Goal: Information Seeking & Learning: Learn about a topic

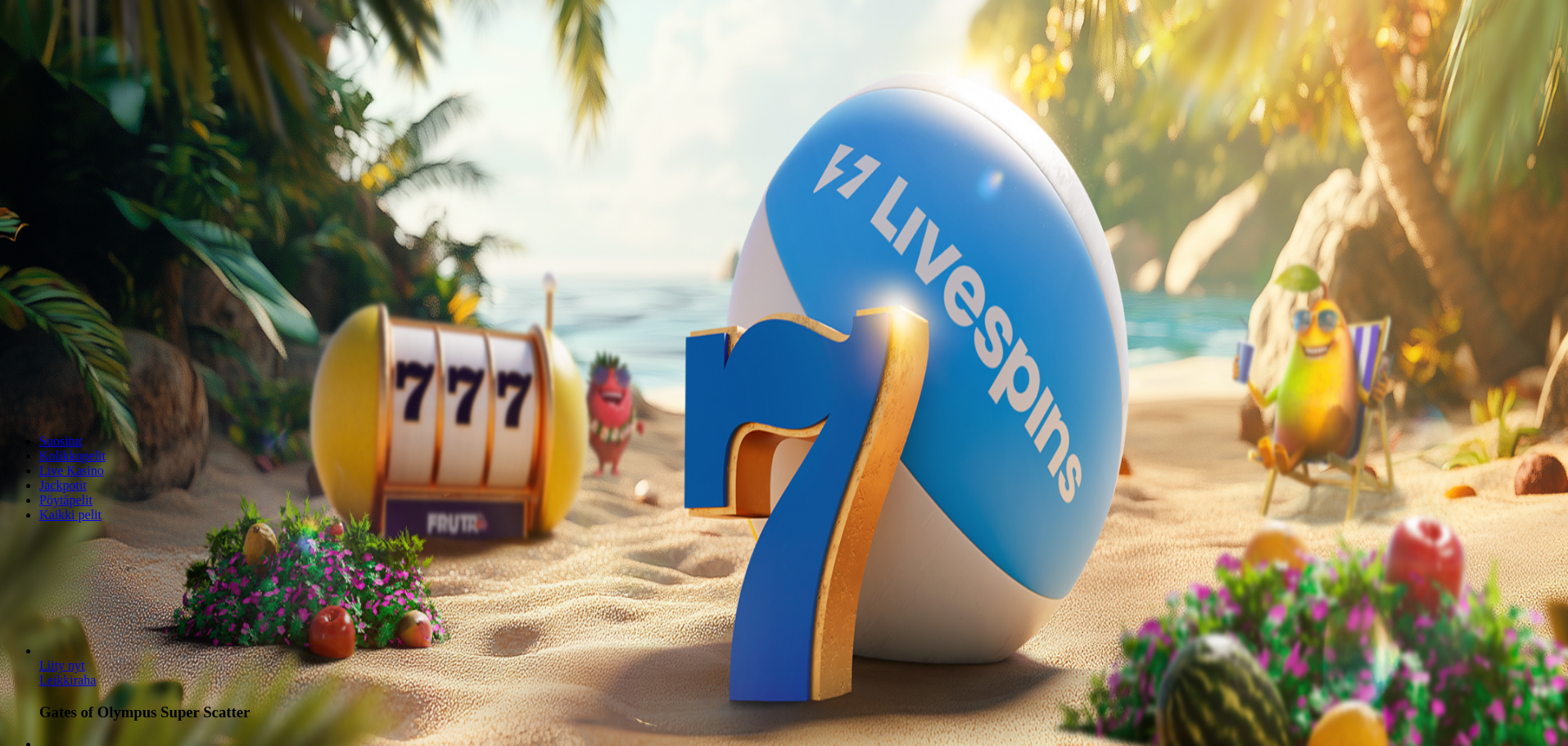
click at [119, 68] on button "Kirjaudu" at bounding box center [113, 59] width 53 height 17
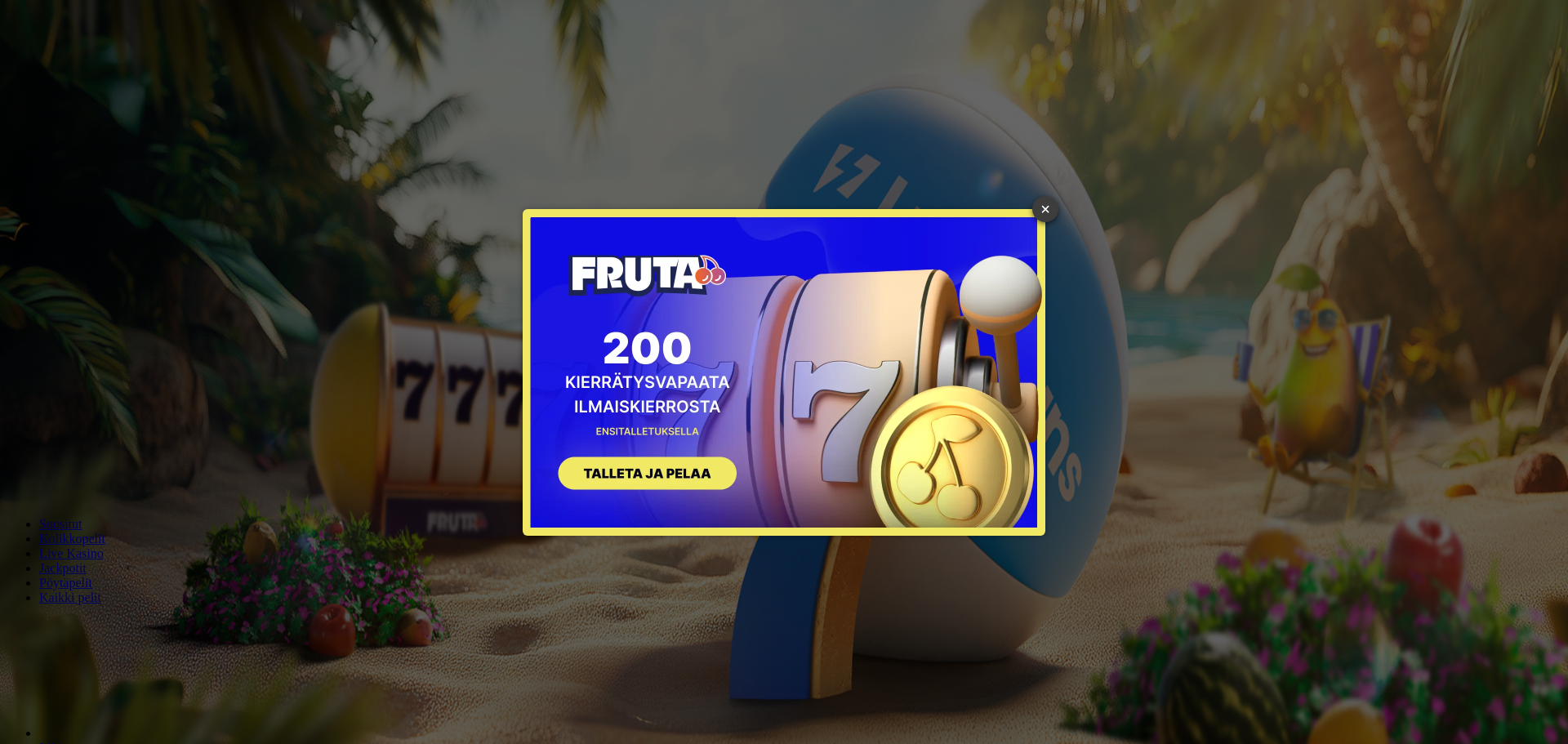
click at [1047, 211] on link "×" at bounding box center [1046, 209] width 27 height 27
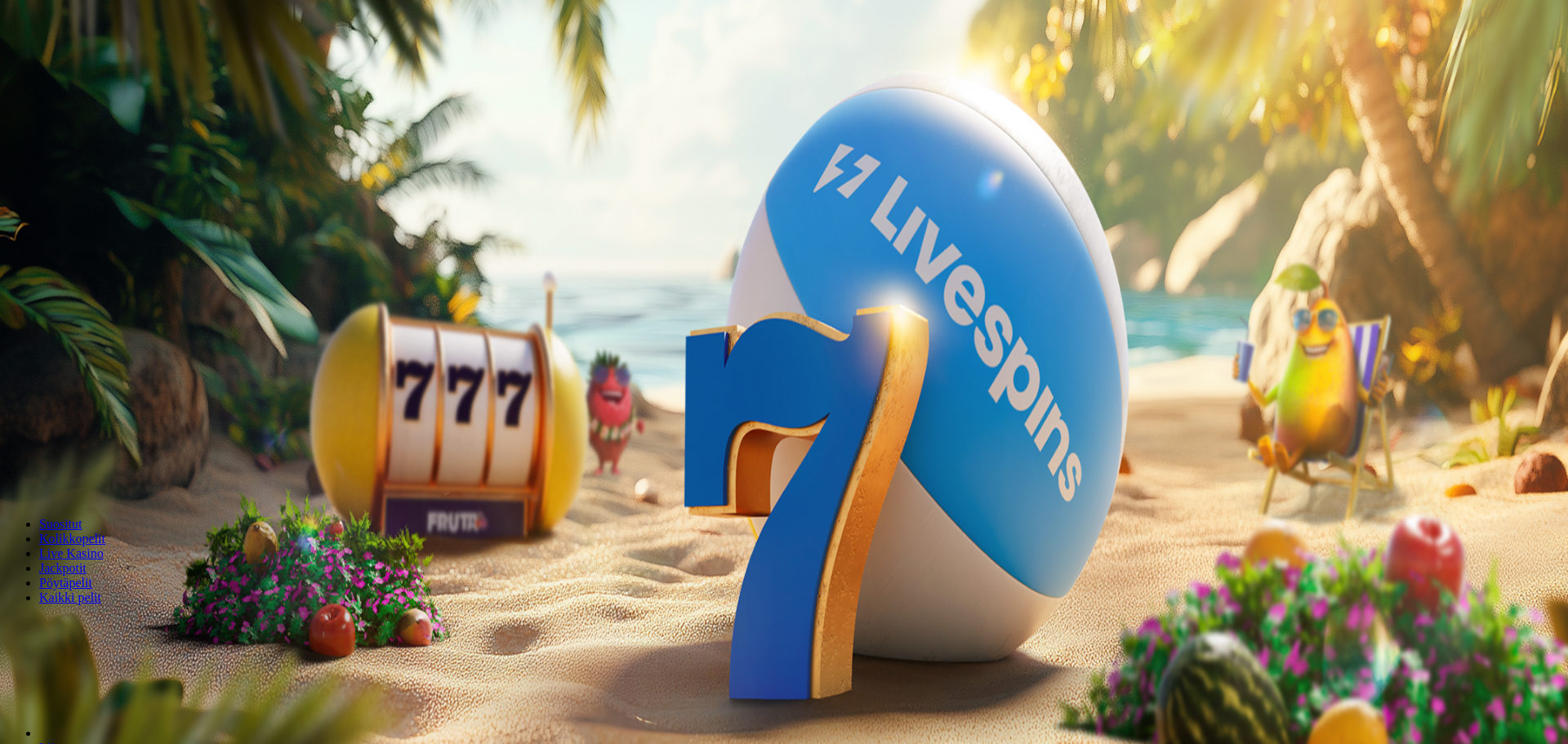
click at [94, 124] on span "Tarjoukset" at bounding box center [67, 117] width 55 height 14
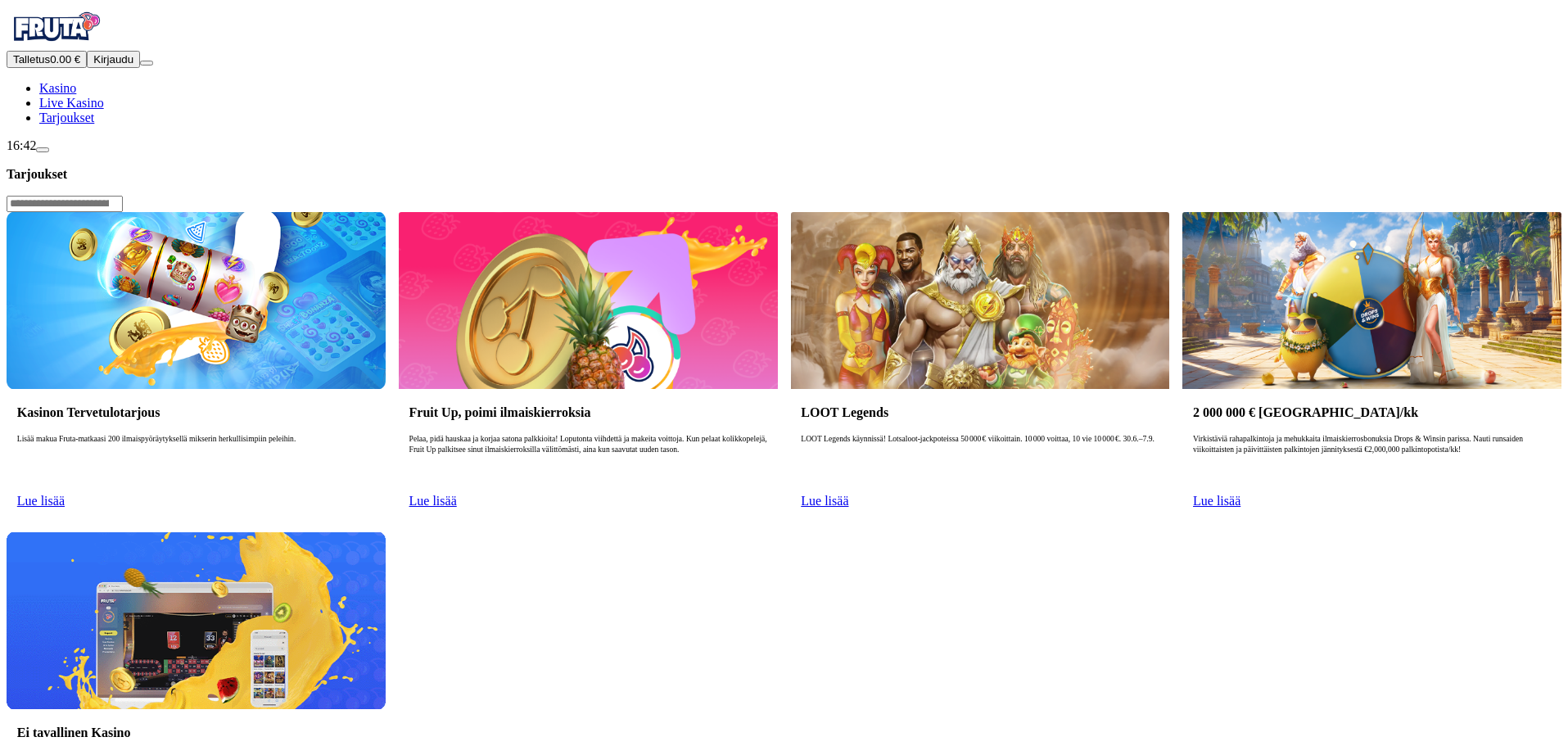
click at [94, 124] on span "Tarjoukset" at bounding box center [67, 117] width 55 height 14
click at [65, 494] on link "Lue lisää" at bounding box center [40, 501] width 47 height 14
